Goal: Find specific page/section: Find specific page/section

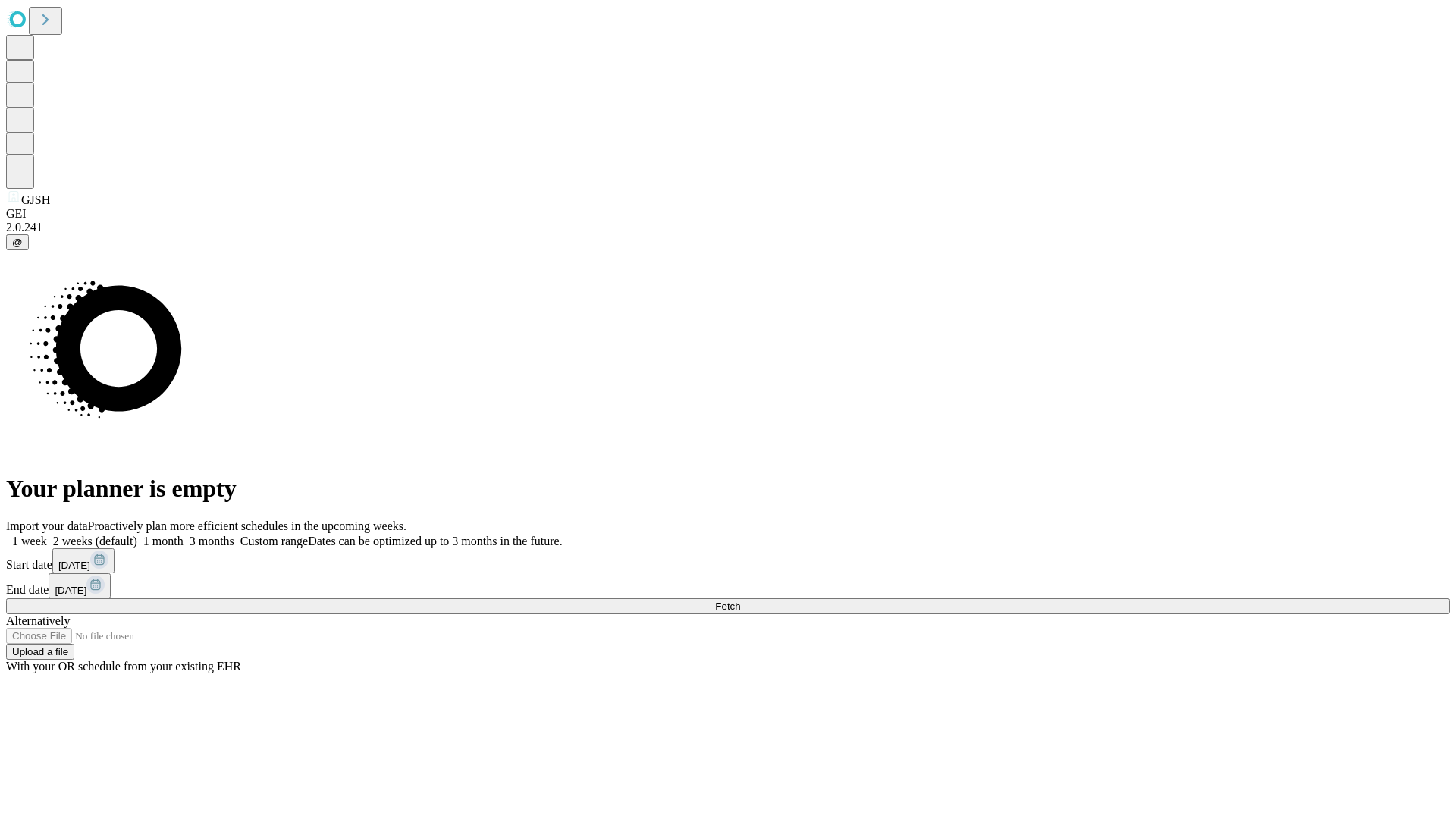
click at [740, 601] on span "Fetch" at bounding box center [727, 606] width 25 height 11
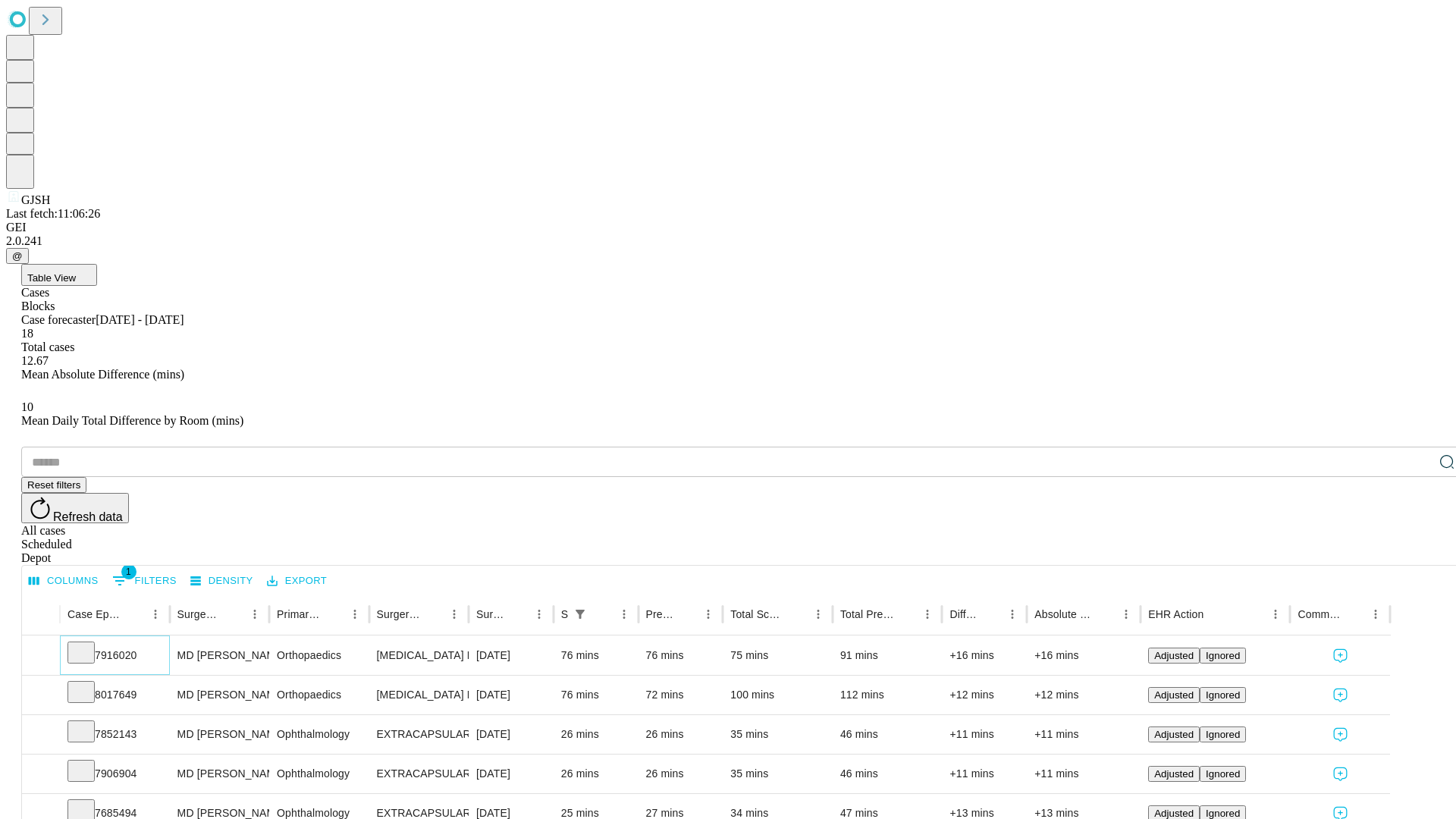
click at [89, 644] on icon at bounding box center [81, 651] width 15 height 15
